Goal: Complete application form: Complete application form

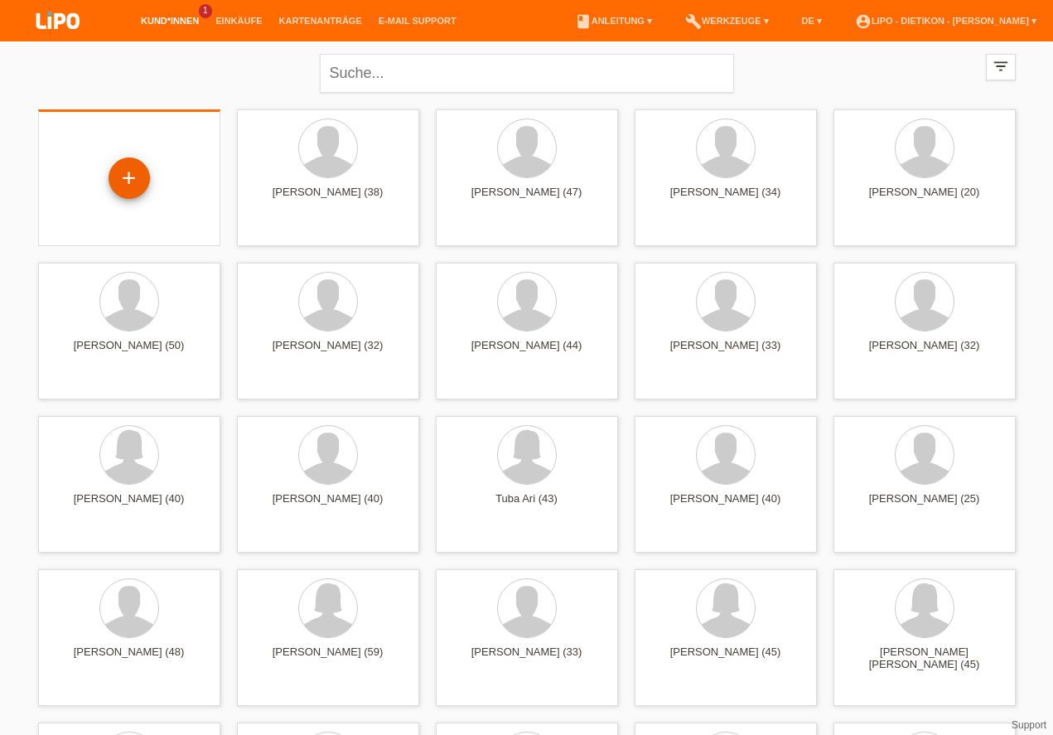
click at [132, 172] on div "+" at bounding box center [129, 178] width 40 height 28
click at [131, 171] on div "+" at bounding box center [129, 178] width 40 height 28
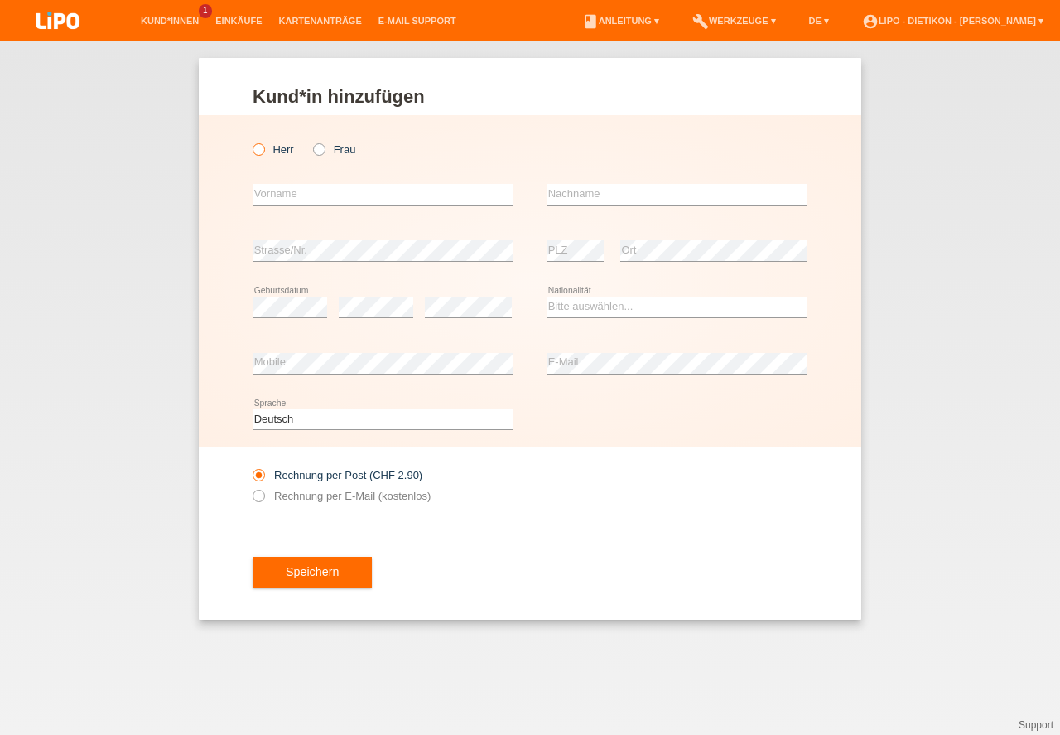
click at [269, 146] on label "Herr" at bounding box center [273, 149] width 41 height 12
click at [263, 146] on input "Herr" at bounding box center [258, 148] width 11 height 11
radio input "true"
click at [250, 141] on icon at bounding box center [250, 141] width 0 height 0
click at [263, 146] on input "Herr" at bounding box center [258, 148] width 11 height 11
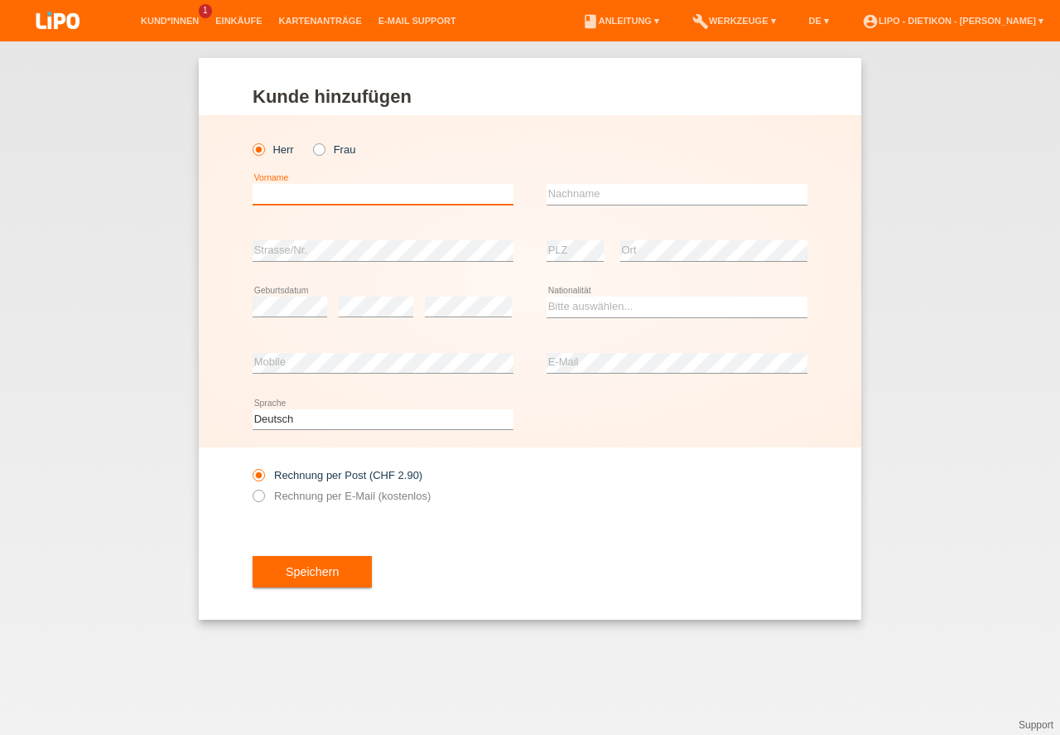
click at [321, 190] on input "text" at bounding box center [383, 194] width 261 height 21
type input "à"
type input "Vahidin"
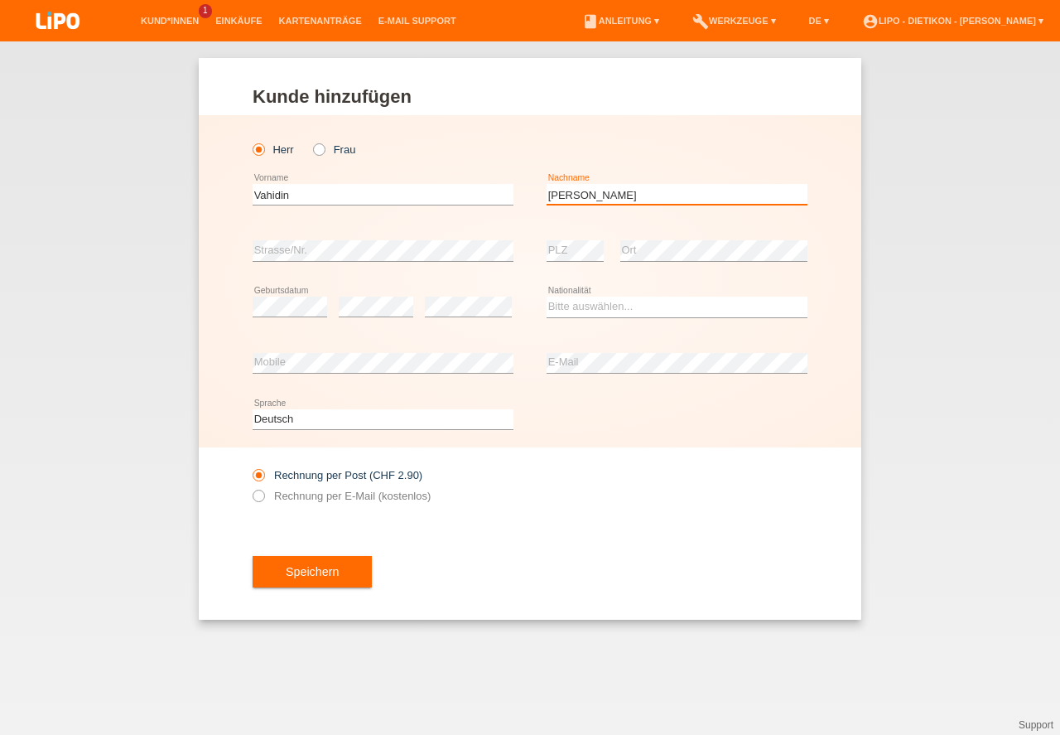
type input "Adzemovic"
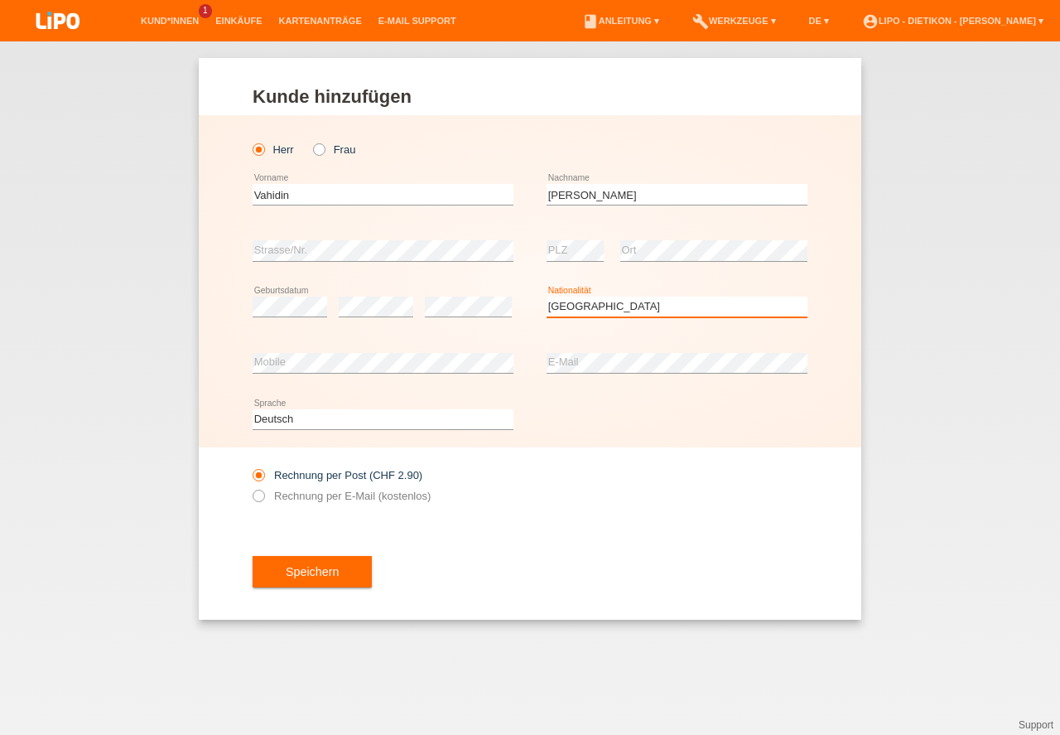
select select "CH"
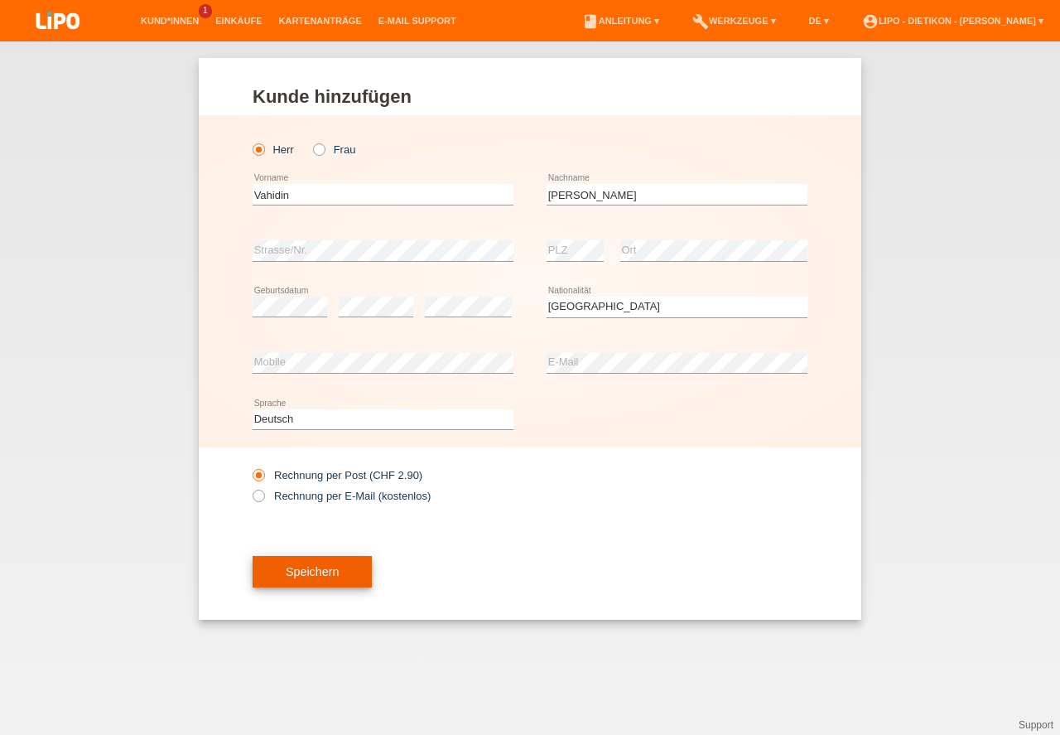
click at [310, 576] on button "Speichern" at bounding box center [312, 571] width 119 height 31
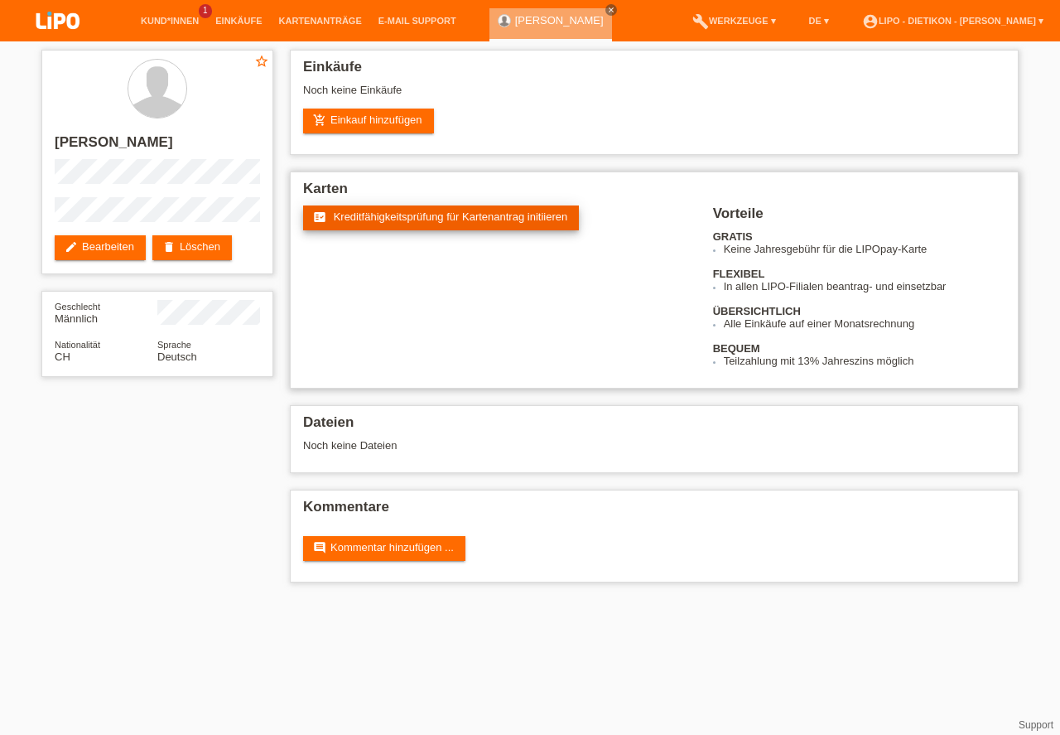
click at [337, 227] on link "fact_check Kreditfähigkeitsprüfung für Kartenantrag initiieren" at bounding box center [441, 217] width 276 height 25
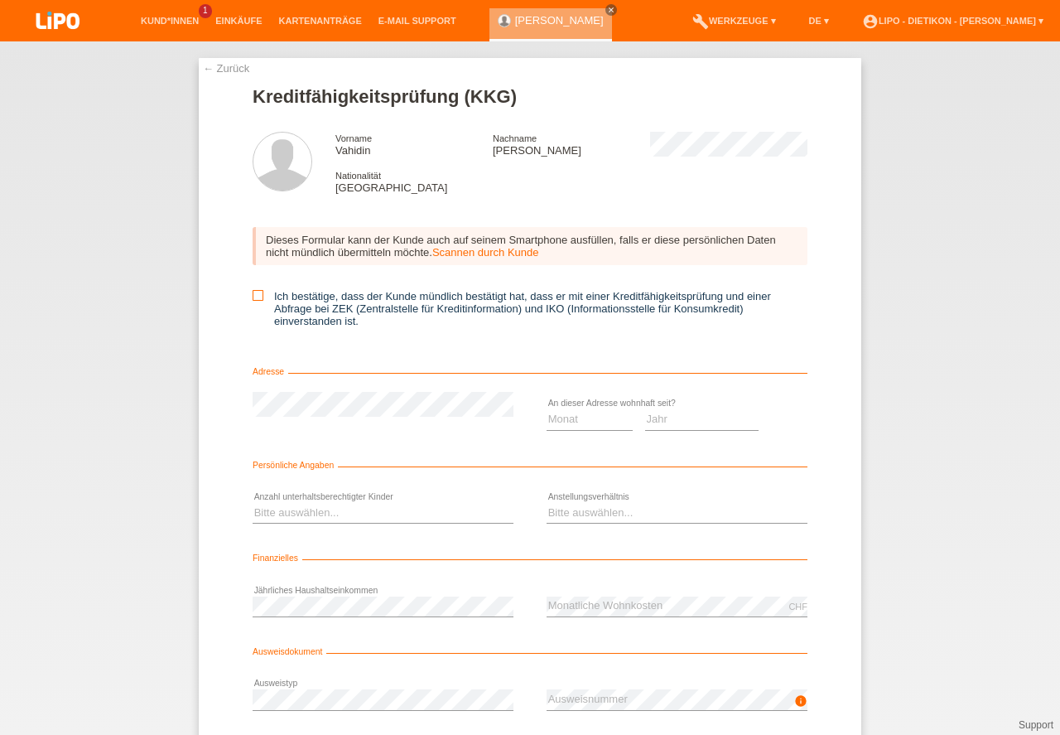
click at [256, 296] on icon at bounding box center [258, 295] width 11 height 11
click at [256, 296] on input "Ich bestätige, dass der Kunde mündlich bestätigt hat, dass er mit einer Kreditf…" at bounding box center [258, 295] width 11 height 11
checkbox input "true"
click at [566, 419] on select "Monat 01 02 03 04 05 06 07 08 09 10" at bounding box center [590, 419] width 86 height 20
select select "09"
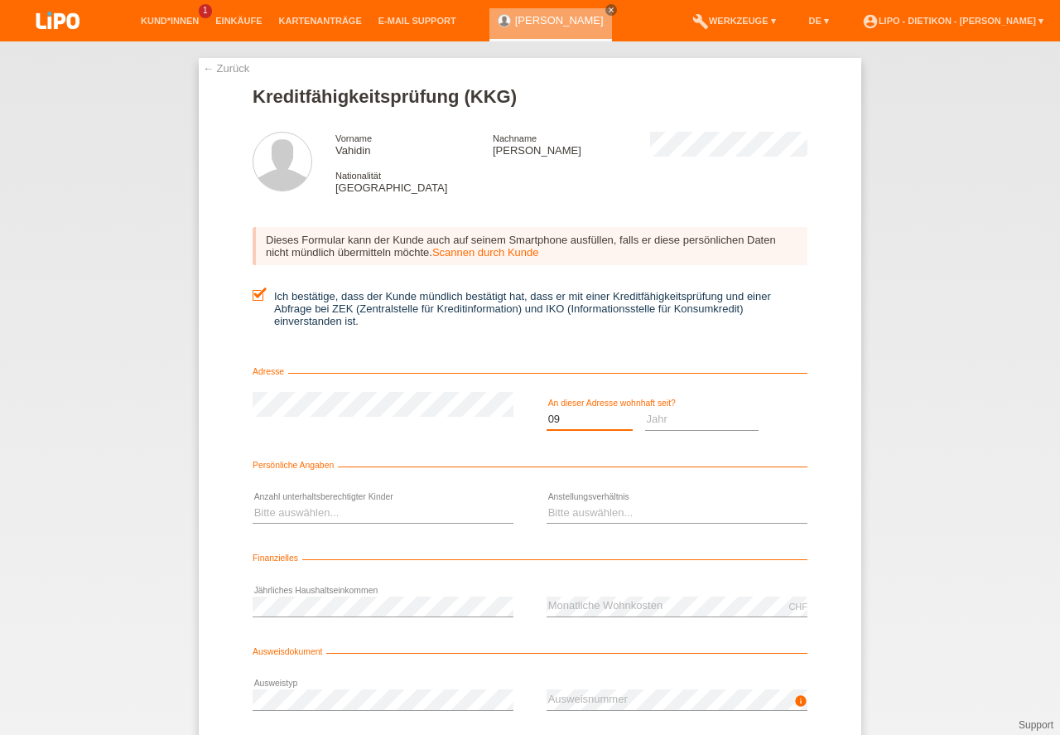
click at [0, 0] on option "09" at bounding box center [0, 0] width 0 height 0
click at [723, 420] on select "Jahr 2025 2024 2023 2022 2021 2020 2019 2018 2017 2016 2015 2014 2013 2012 2011…" at bounding box center [702, 419] width 114 height 20
select select "2025"
click at [0, 0] on option "2025" at bounding box center [0, 0] width 0 height 0
click at [314, 512] on select "Bitte auswählen... 0 1 2 3 4 5 6 7 8 9" at bounding box center [383, 513] width 261 height 20
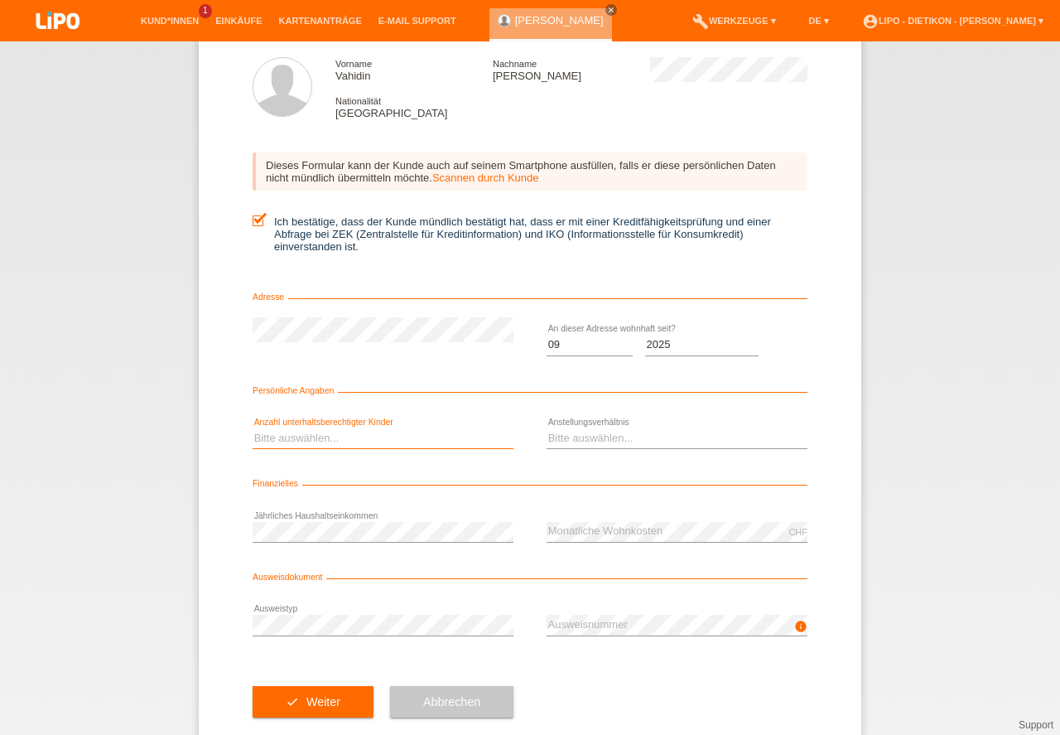
scroll to position [109, 0]
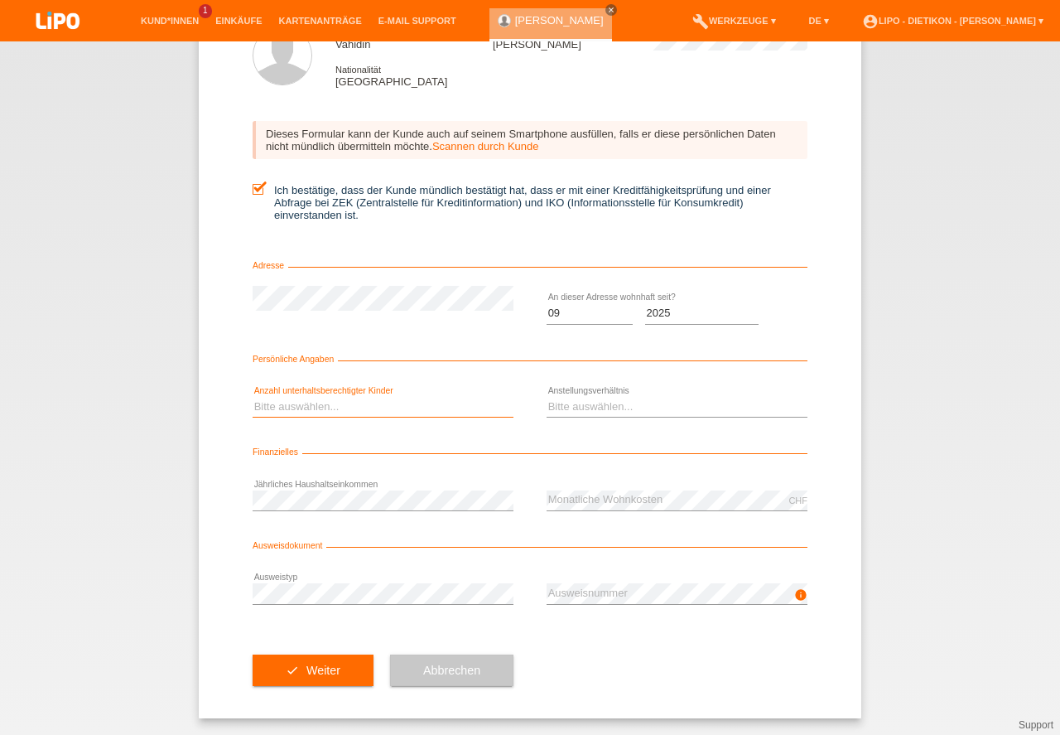
click at [343, 400] on select "Bitte auswählen... 0 1 2 3 4 5 6 7 8 9" at bounding box center [383, 407] width 261 height 20
select select "0"
click at [0, 0] on option "0" at bounding box center [0, 0] width 0 height 0
click at [630, 404] on select "Bitte auswählen... Unbefristet Befristet Lehrling/Student Pensioniert Nicht arb…" at bounding box center [677, 407] width 261 height 20
select select "UNLIMITED"
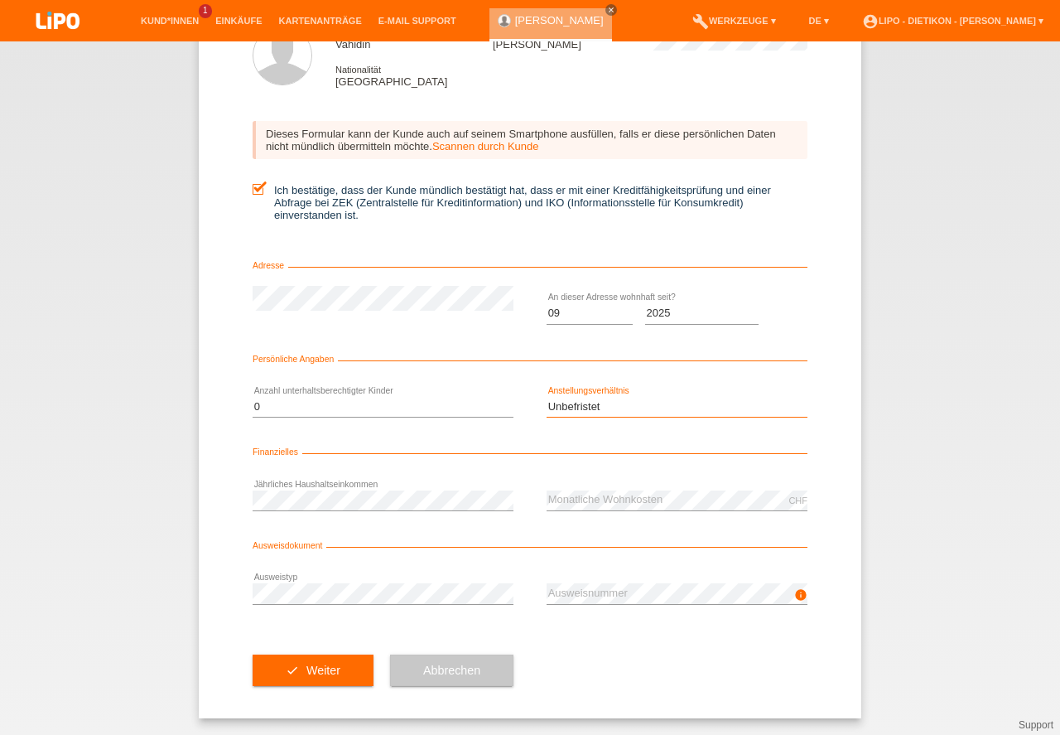
click at [0, 0] on option "Unbefristet" at bounding box center [0, 0] width 0 height 0
click at [295, 669] on button "check Weiter" at bounding box center [313, 669] width 121 height 31
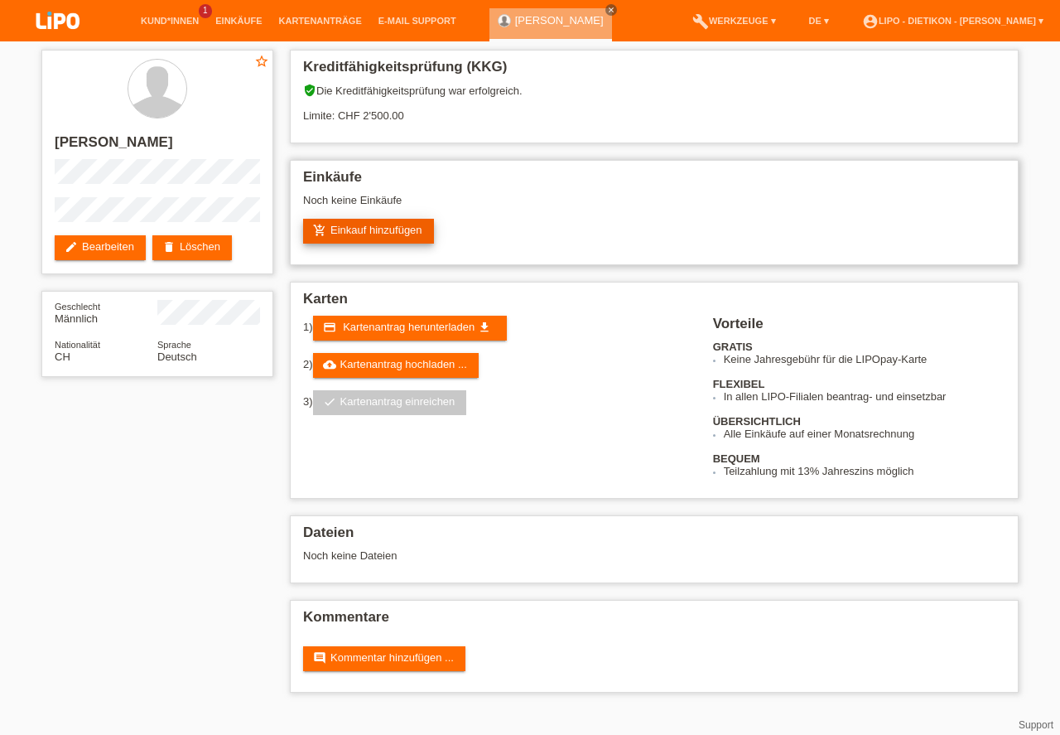
click at [348, 228] on link "add_shopping_cart Einkauf hinzufügen" at bounding box center [368, 231] width 131 height 25
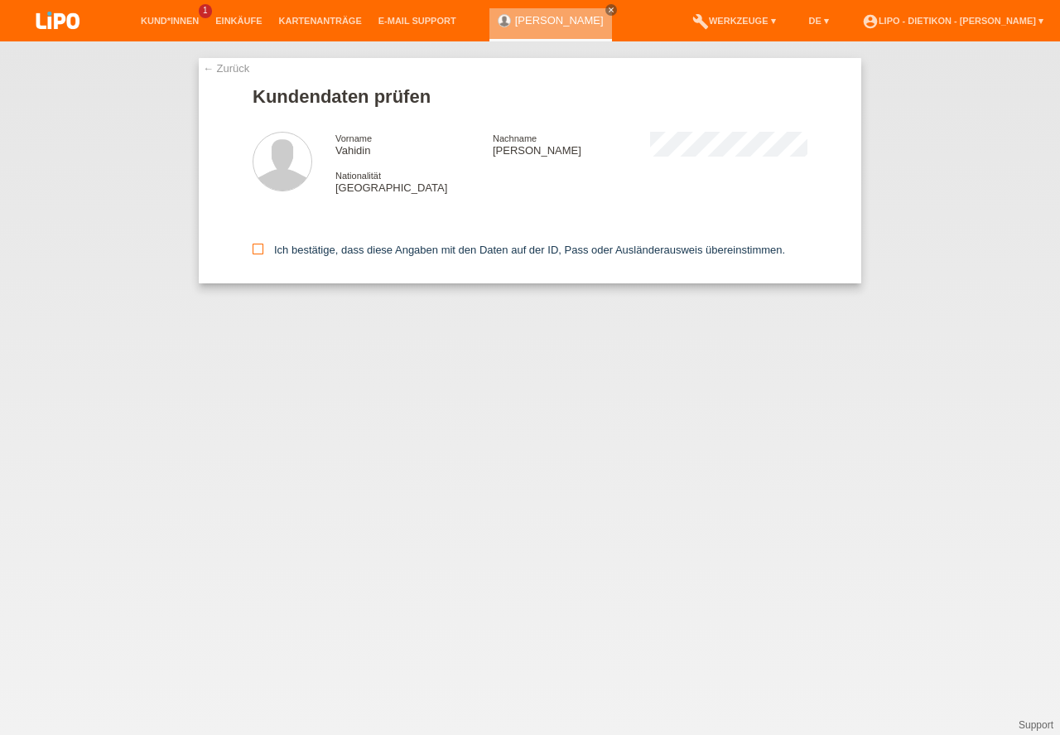
click at [291, 249] on label "Ich bestätige, dass diese Angaben mit den Daten auf der ID, Pass oder Ausländer…" at bounding box center [519, 250] width 533 height 12
click at [263, 249] on input "Ich bestätige, dass diese Angaben mit den Daten auf der ID, Pass oder Ausländer…" at bounding box center [258, 249] width 11 height 11
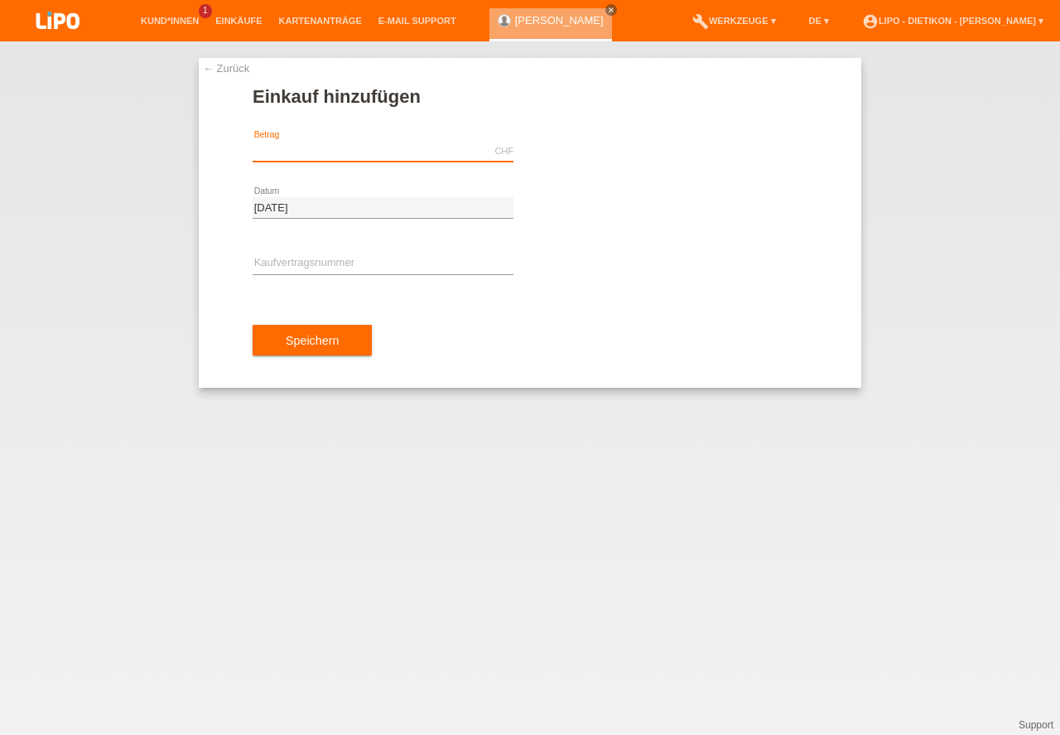
click at [363, 154] on input "text" at bounding box center [383, 151] width 261 height 21
type input "1454.00"
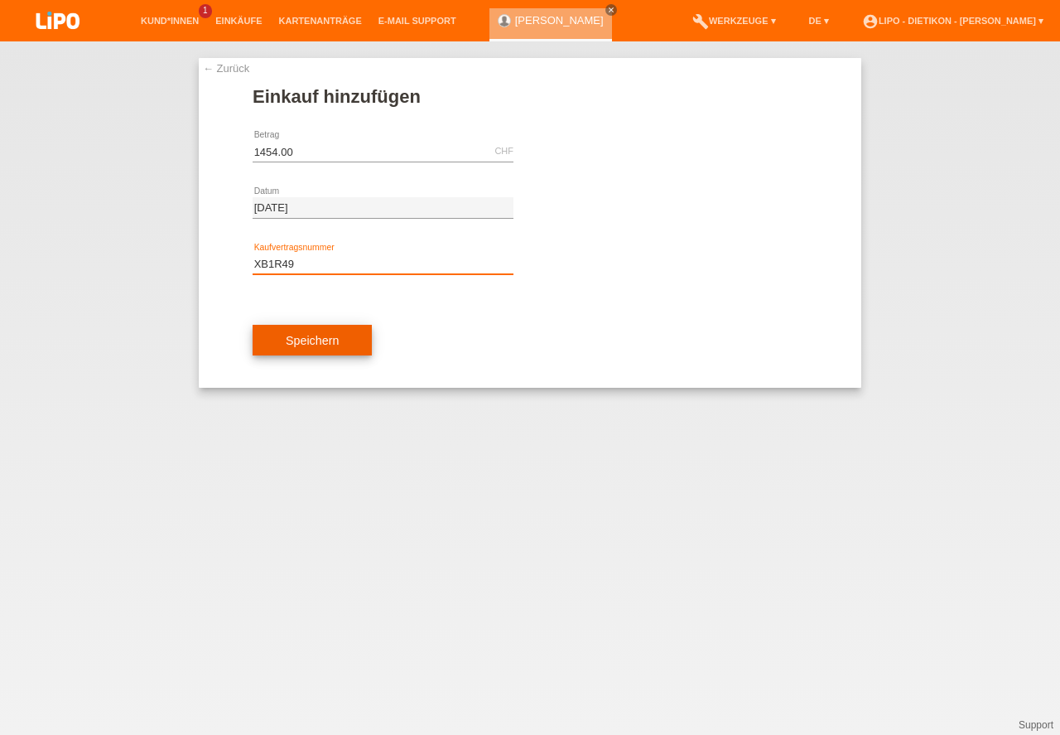
type input "XB1R49"
click at [340, 343] on button "Speichern" at bounding box center [312, 340] width 119 height 31
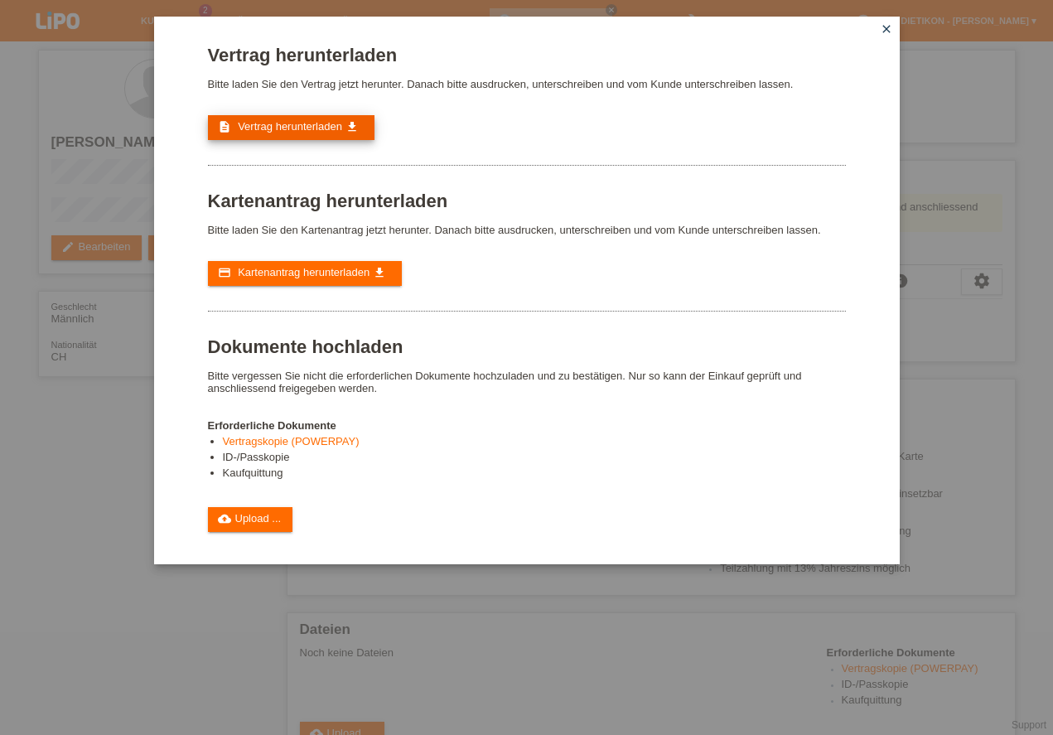
click at [322, 128] on span "Vertrag herunterladen" at bounding box center [290, 126] width 104 height 12
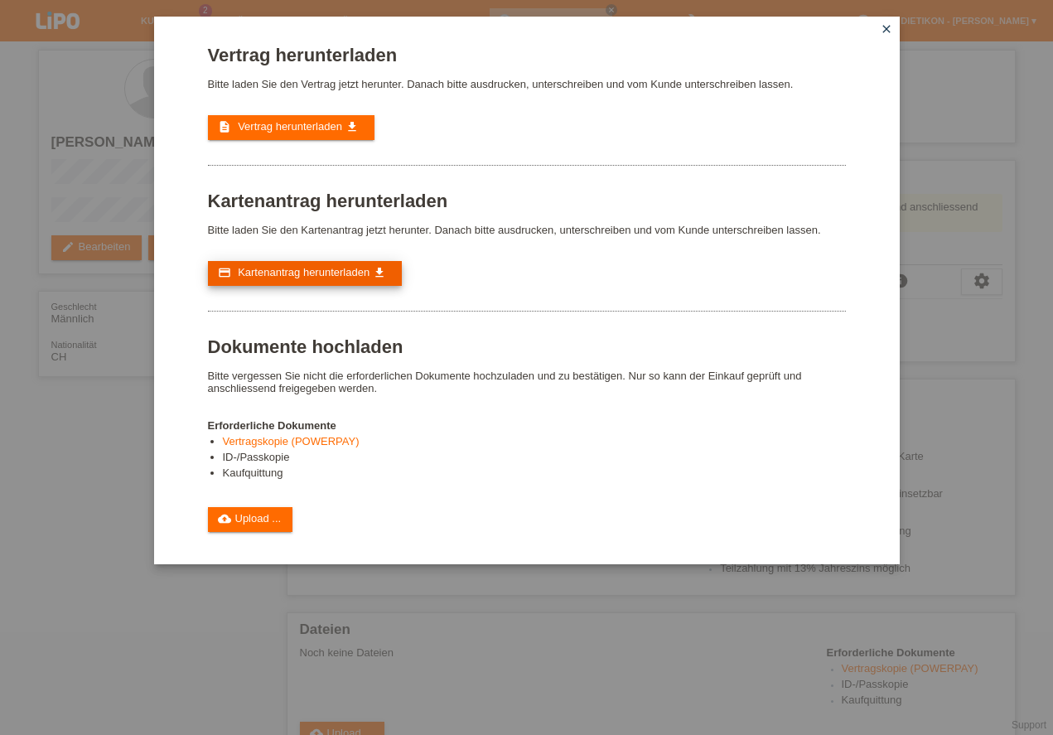
click at [311, 284] on link "credit_card Kartenantrag herunterladen get_app" at bounding box center [305, 273] width 194 height 25
click at [250, 523] on link "cloud_upload Upload ..." at bounding box center [250, 519] width 85 height 25
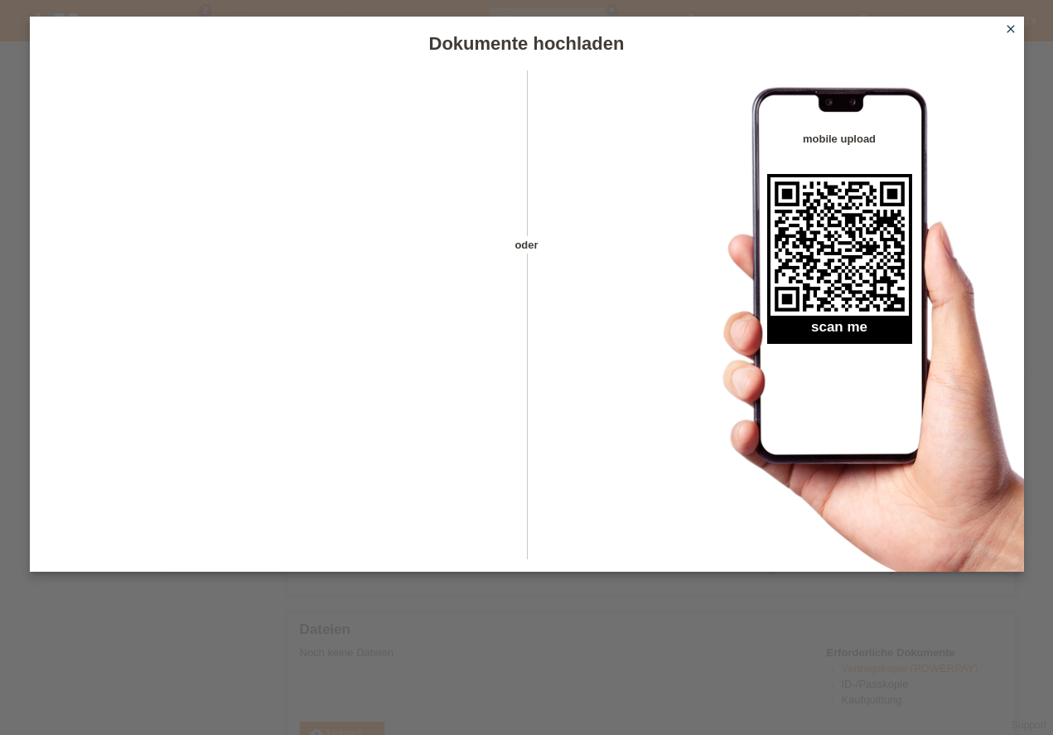
click at [1016, 30] on icon "close" at bounding box center [1010, 28] width 13 height 13
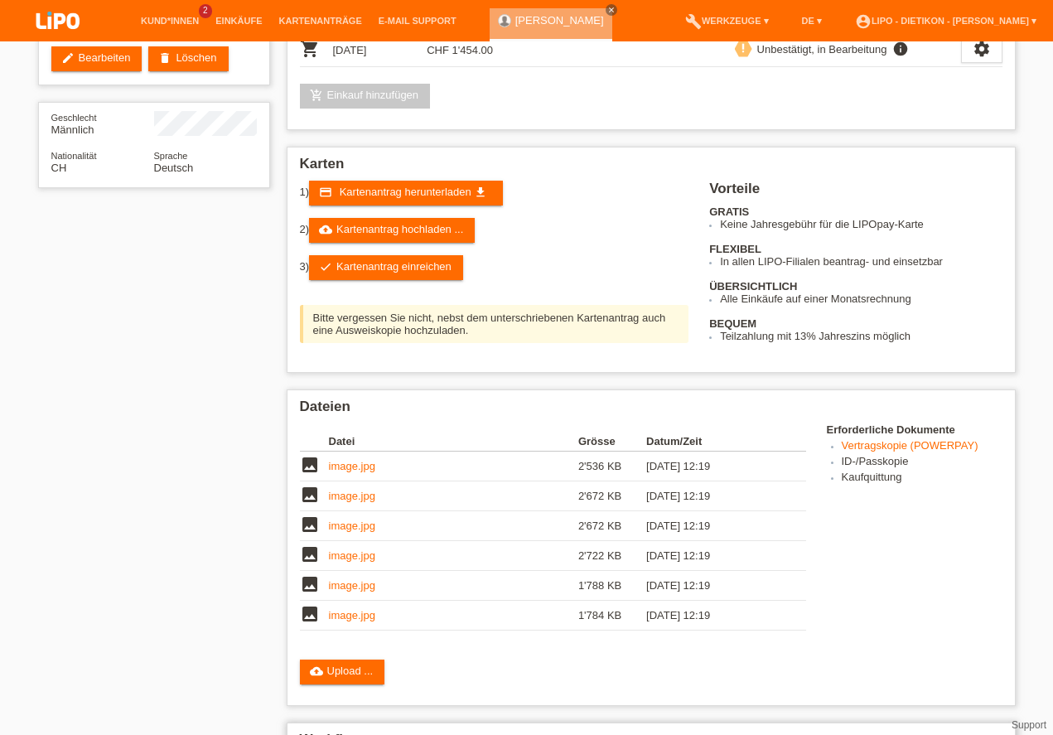
scroll to position [330, 0]
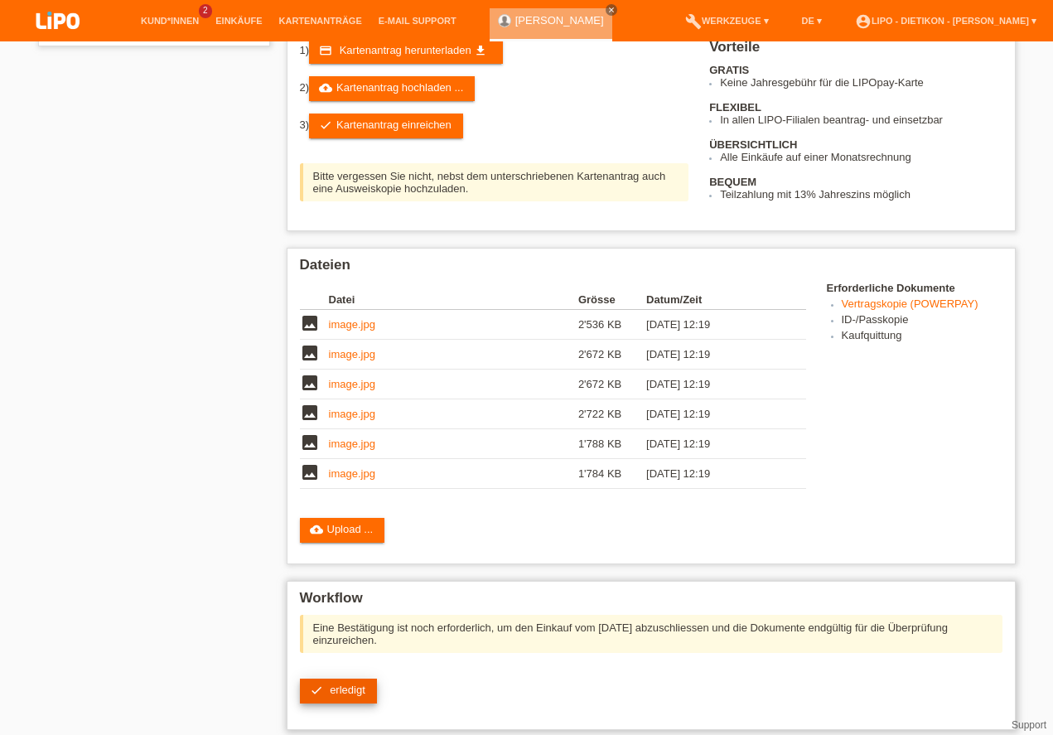
click at [360, 683] on span "erledigt" at bounding box center [348, 689] width 36 height 12
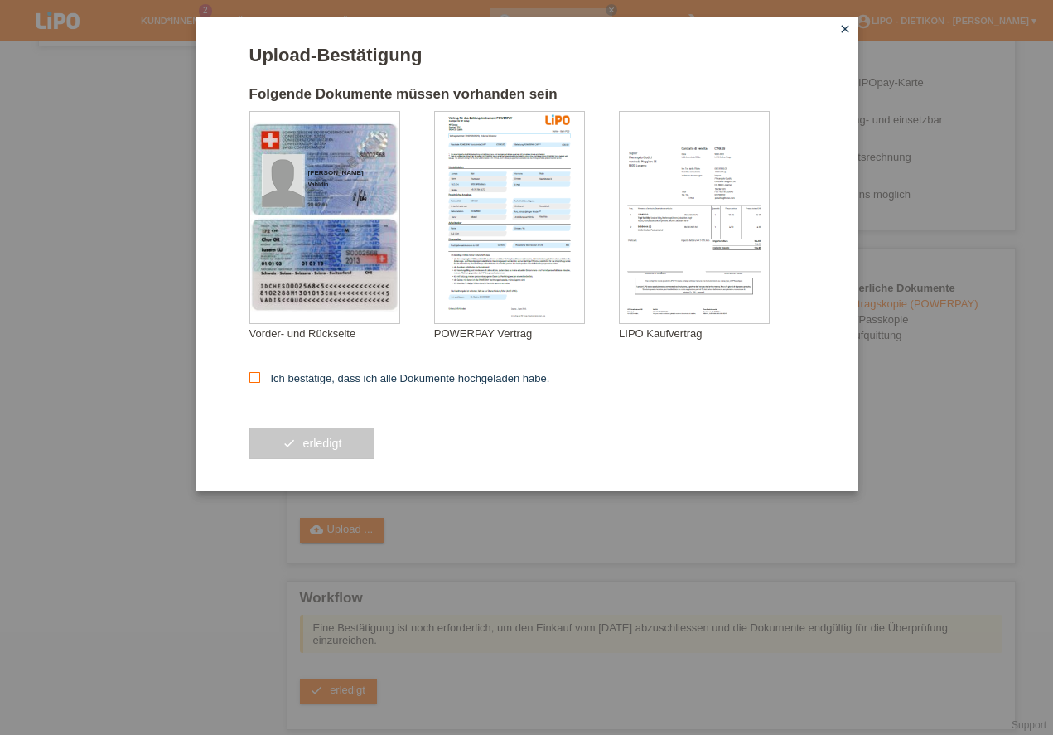
click at [387, 374] on label "Ich bestätige, dass ich alle Dokumente hochgeladen habe." at bounding box center [399, 378] width 301 height 12
click at [260, 374] on input "Ich bestätige, dass ich alle Dokumente hochgeladen habe." at bounding box center [254, 377] width 11 height 11
checkbox input "true"
click at [348, 441] on button "check erledigt" at bounding box center [312, 442] width 126 height 31
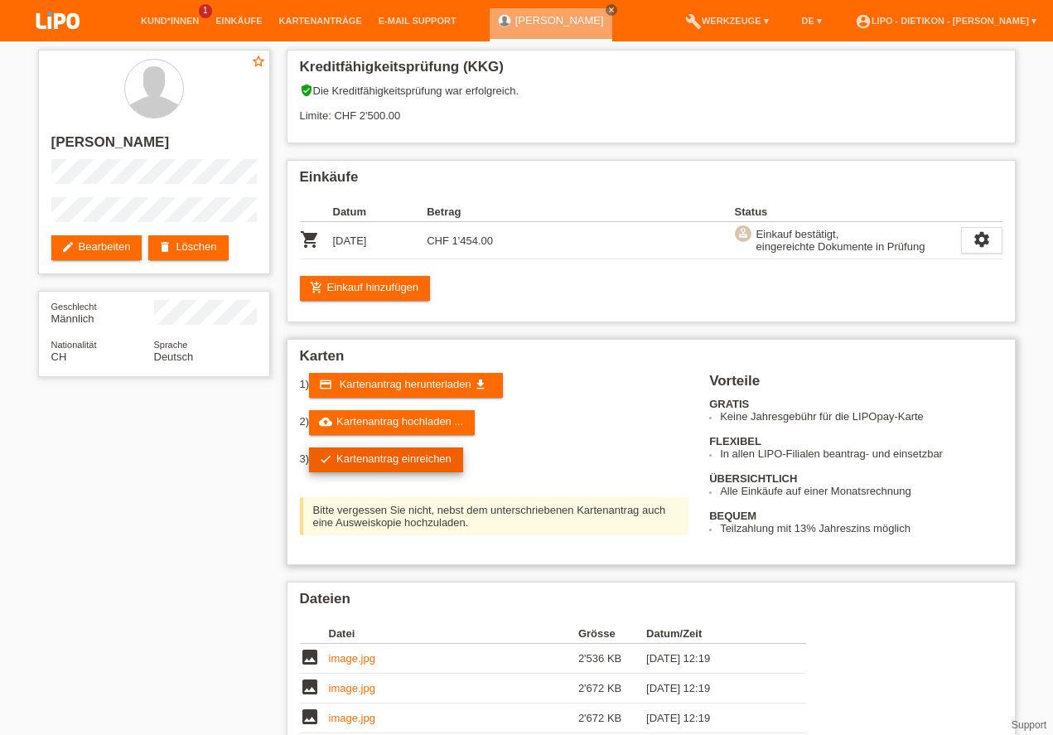
click at [394, 463] on link "check Kartenantrag einreichen" at bounding box center [386, 459] width 154 height 25
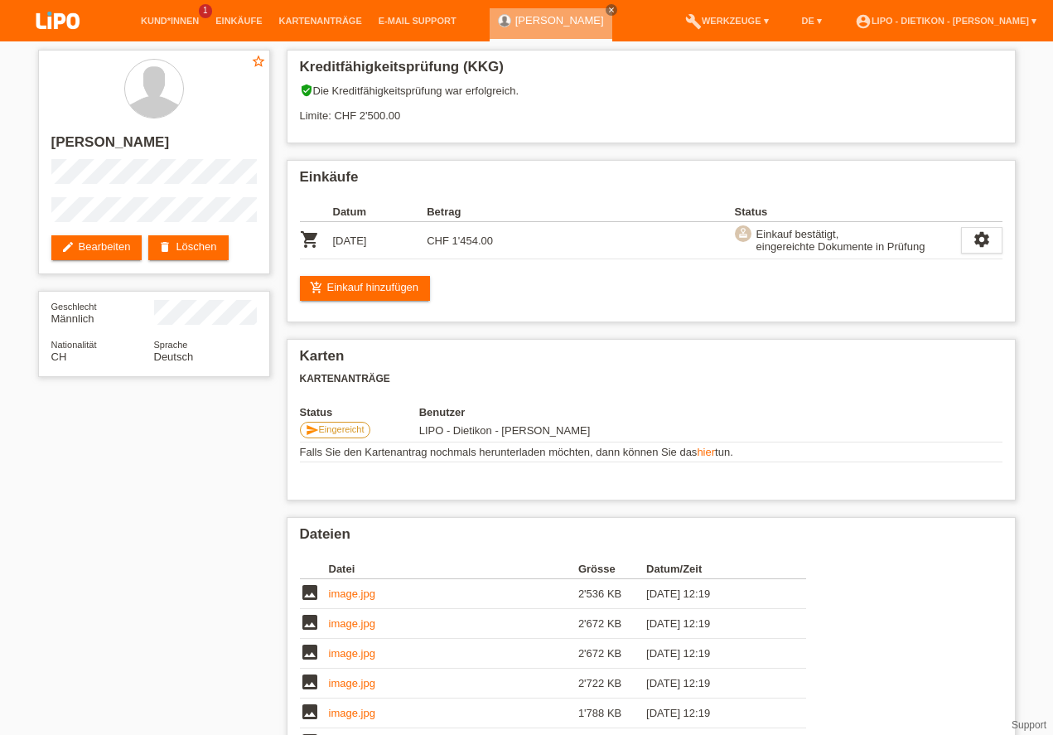
click at [981, 14] on li "account_circle LIPO - Dietikon - [PERSON_NAME] ▾" at bounding box center [945, 21] width 198 height 42
click at [974, 18] on link "account_circle LIPO - Dietikon - [PERSON_NAME] ▾" at bounding box center [945, 21] width 198 height 10
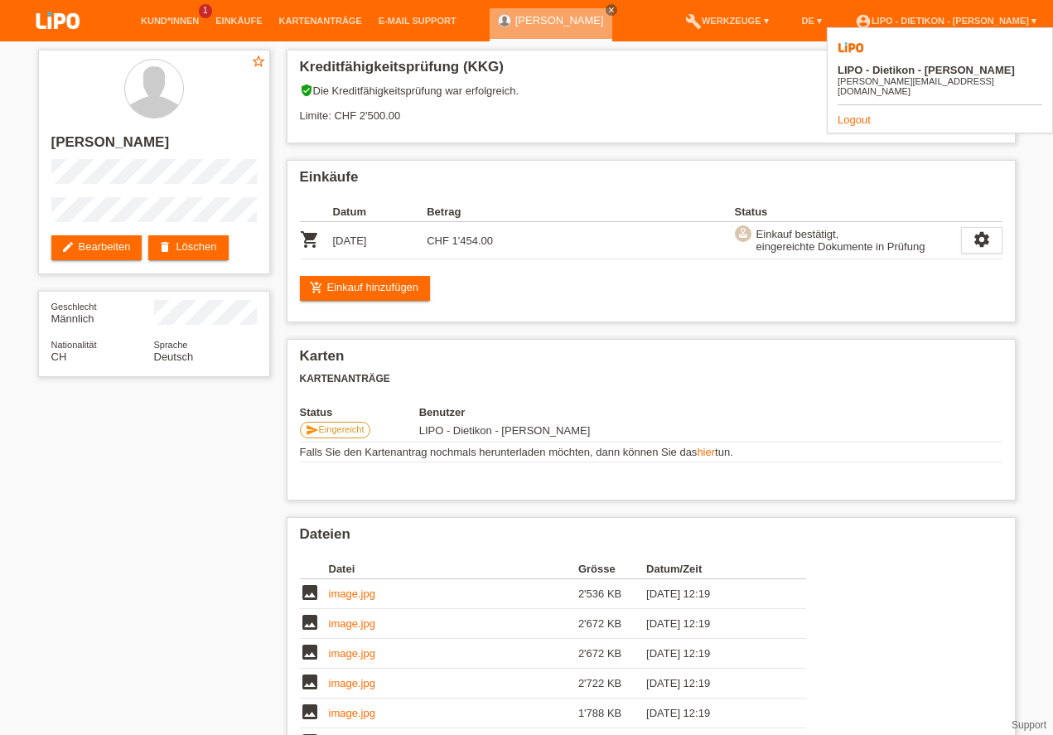
click at [856, 113] on link "Logout" at bounding box center [853, 119] width 33 height 12
